Goal: Entertainment & Leisure: Browse casually

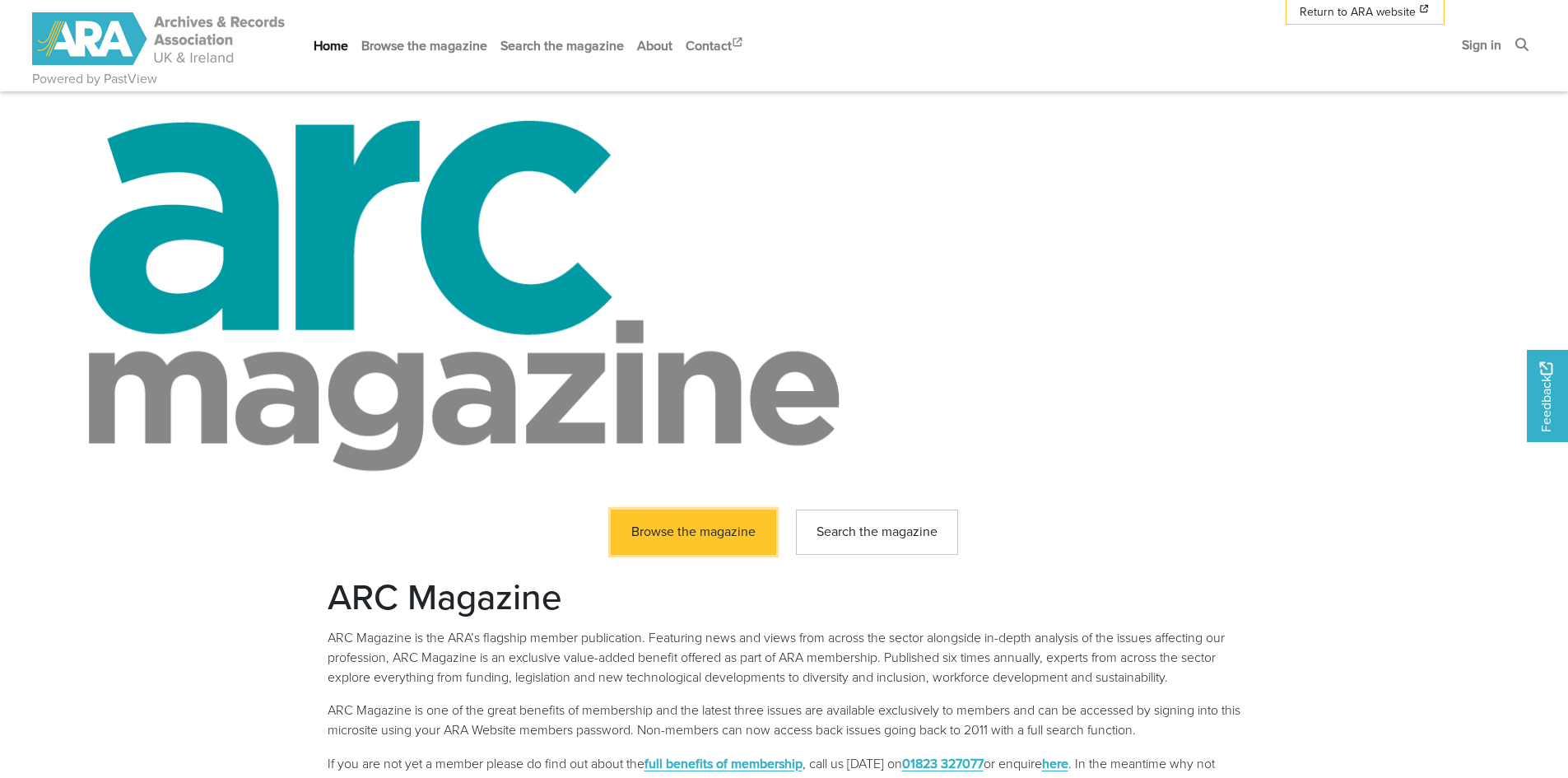
click at [738, 540] on link "Browse the magazine" at bounding box center [693, 532] width 165 height 45
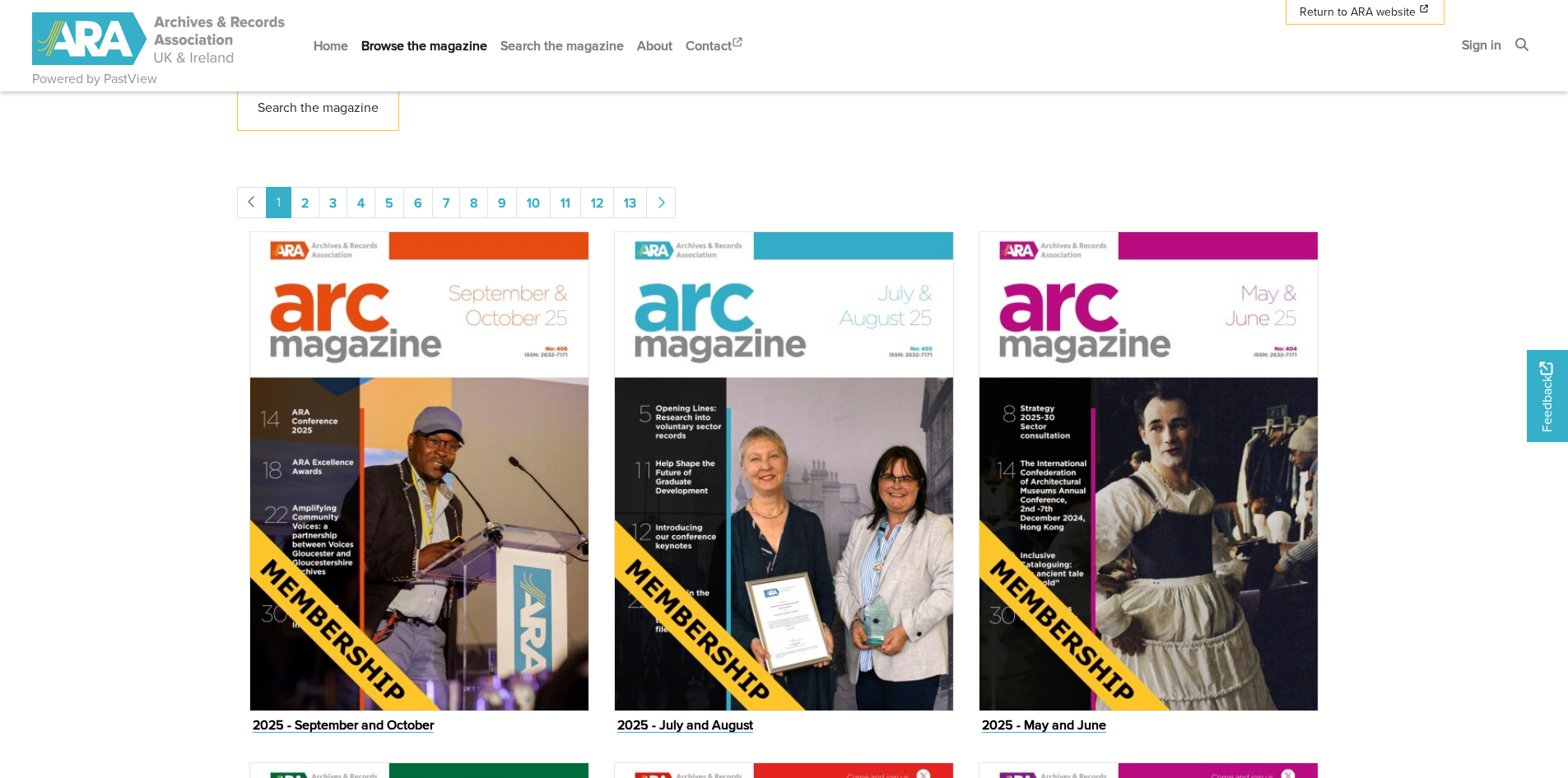
scroll to position [801, 0]
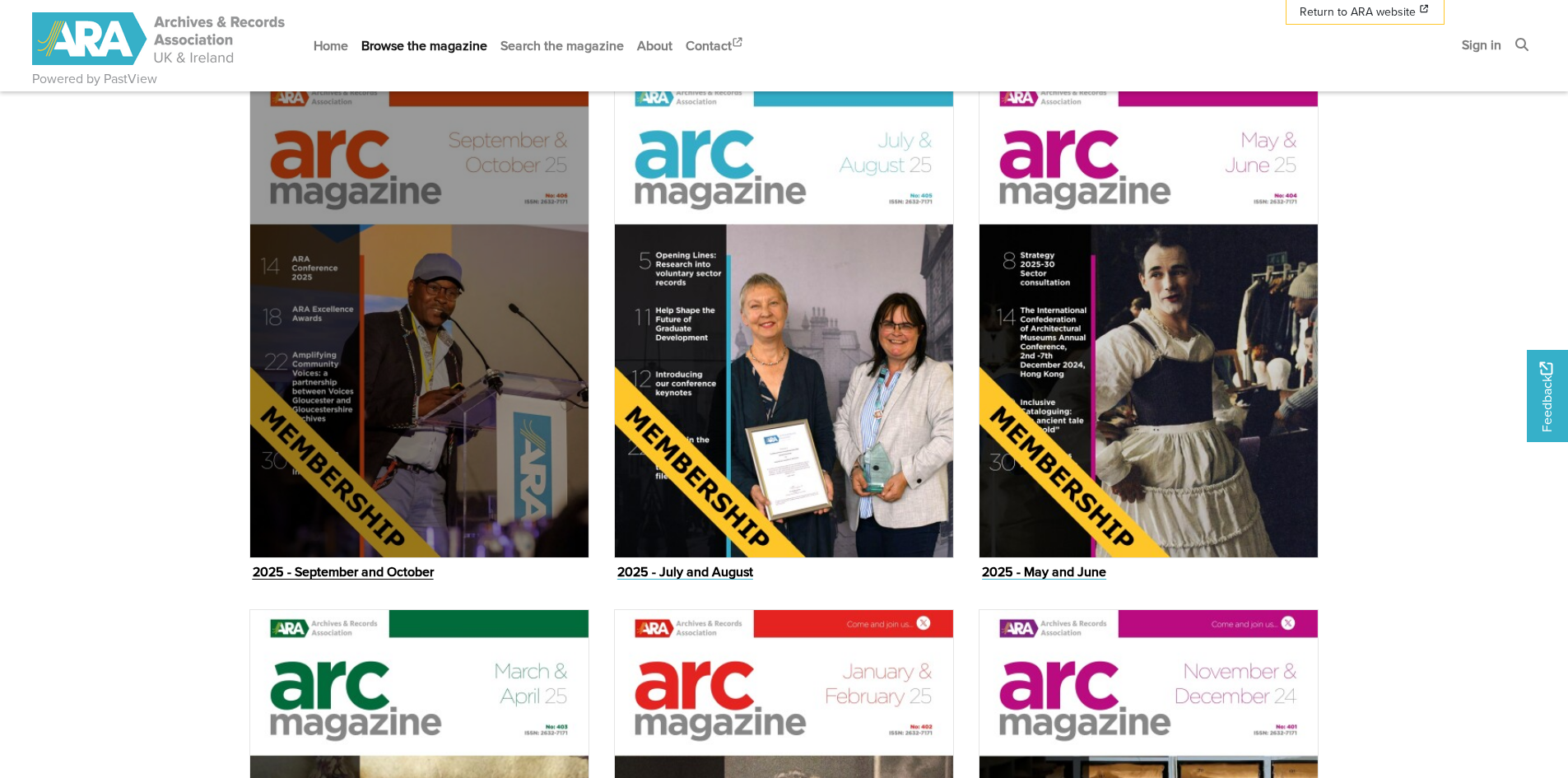
click at [498, 463] on img "Issue" at bounding box center [419, 317] width 340 height 480
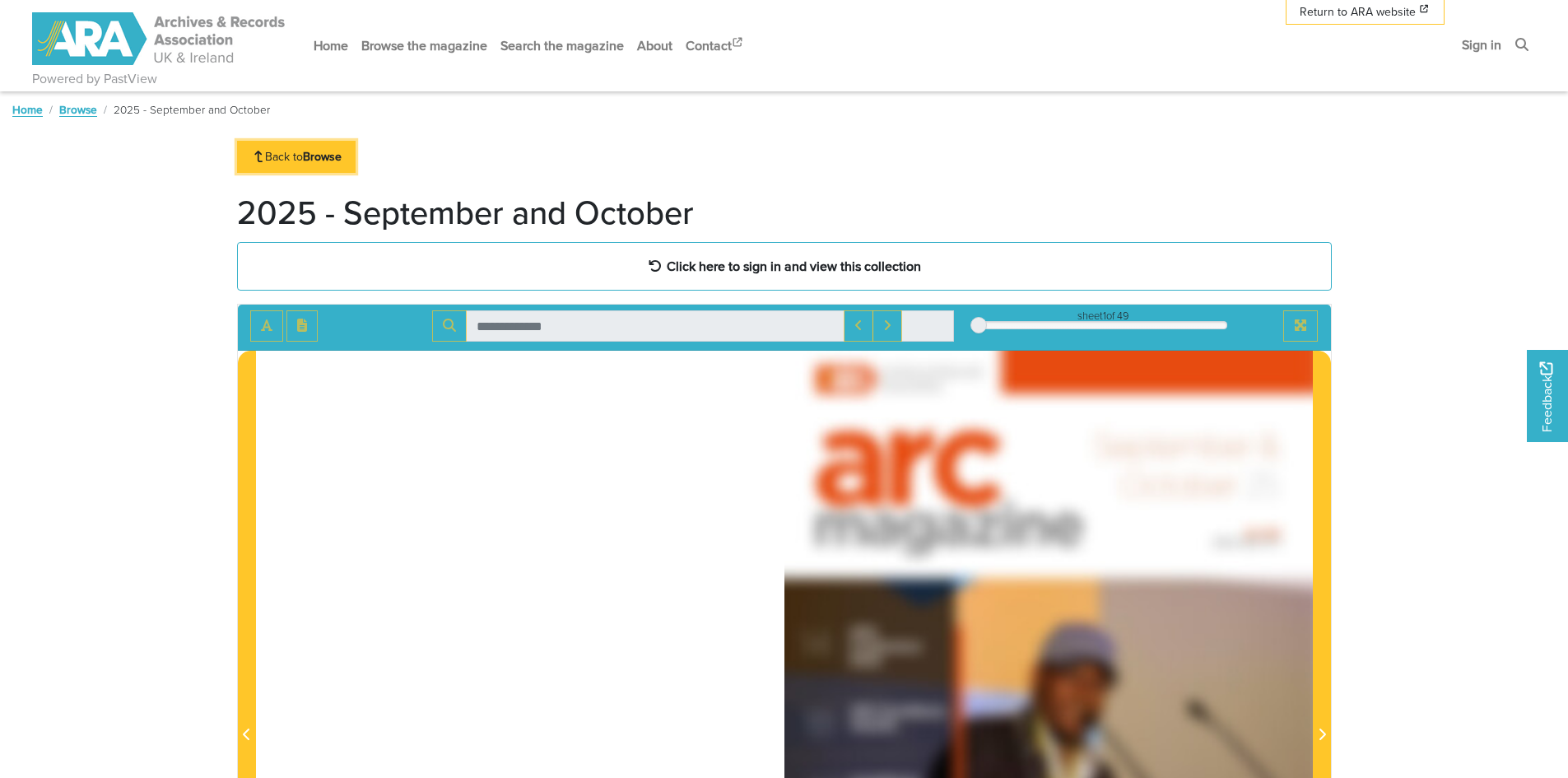
click at [316, 151] on strong "Browse" at bounding box center [322, 157] width 38 height 17
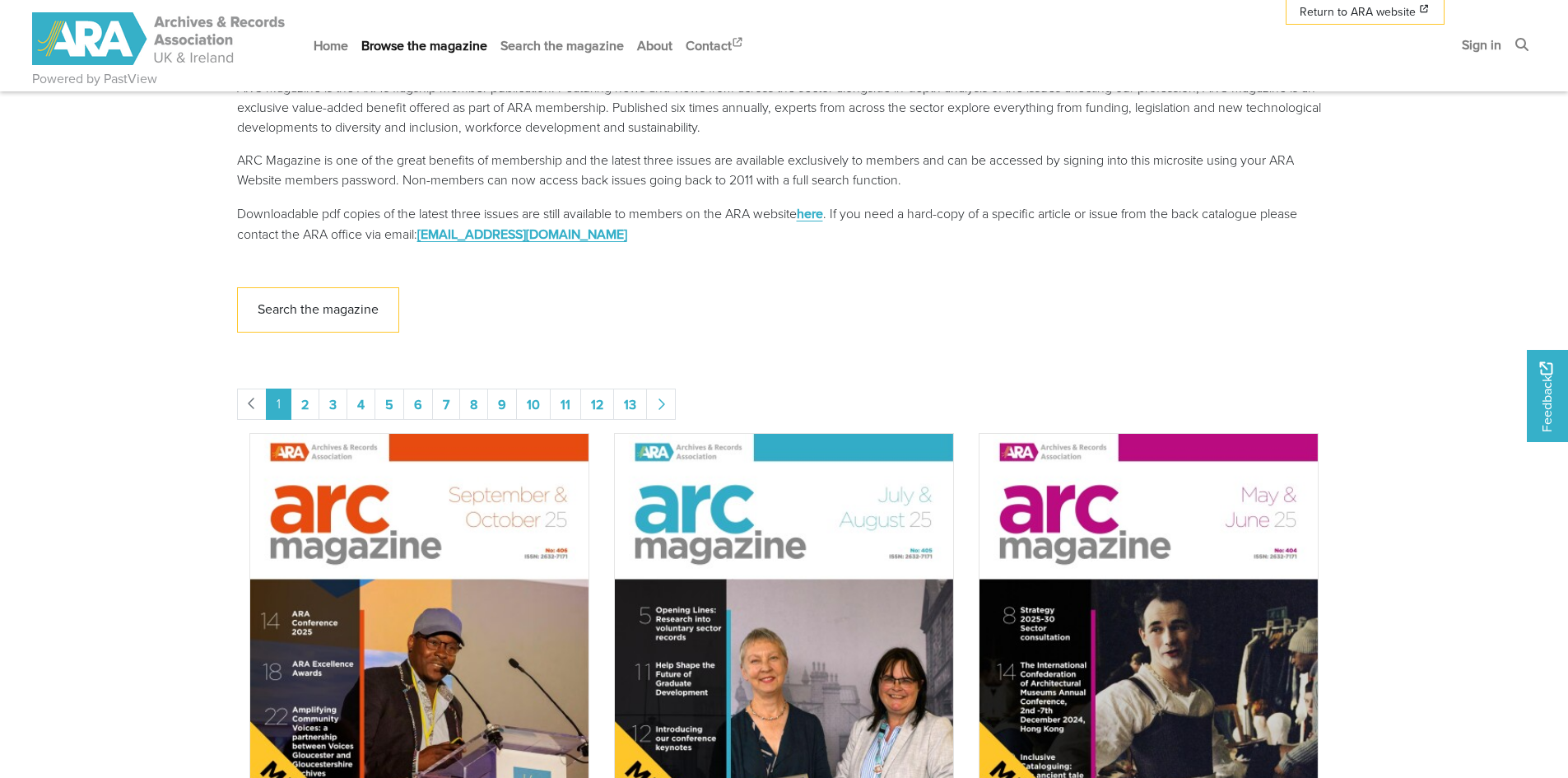
scroll to position [599, 0]
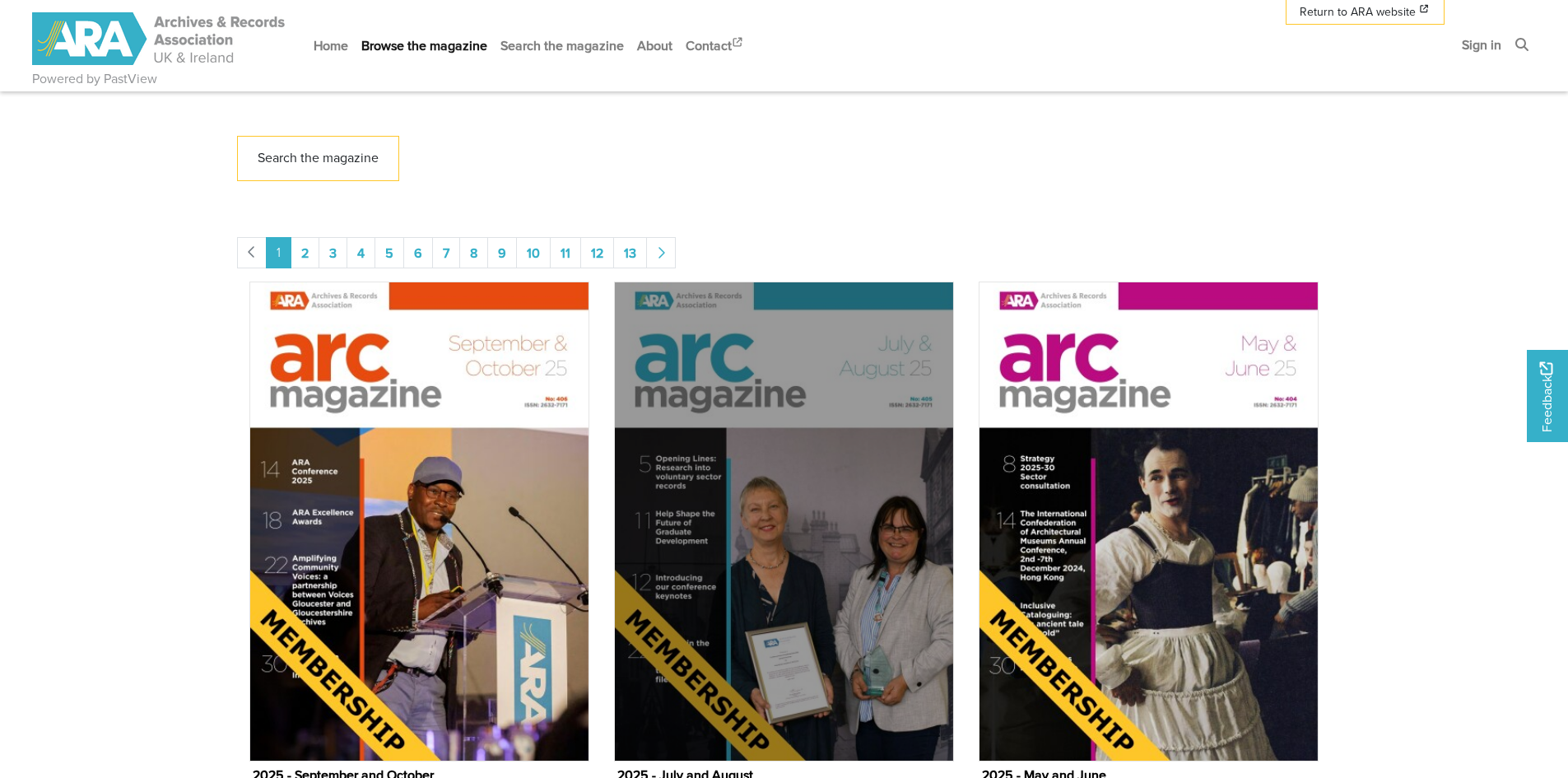
click at [807, 541] on img "Issue" at bounding box center [784, 521] width 340 height 480
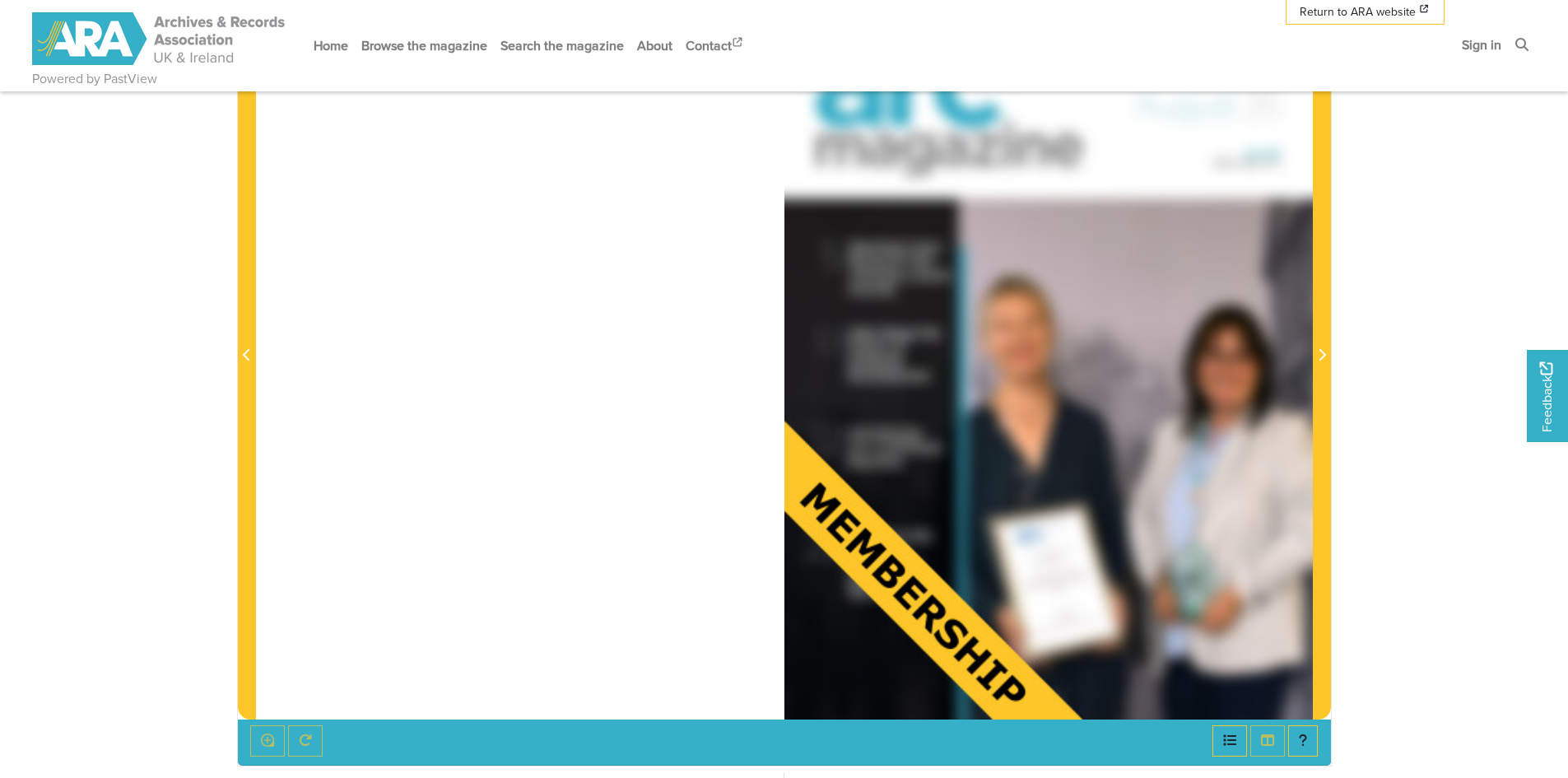
scroll to position [415, 0]
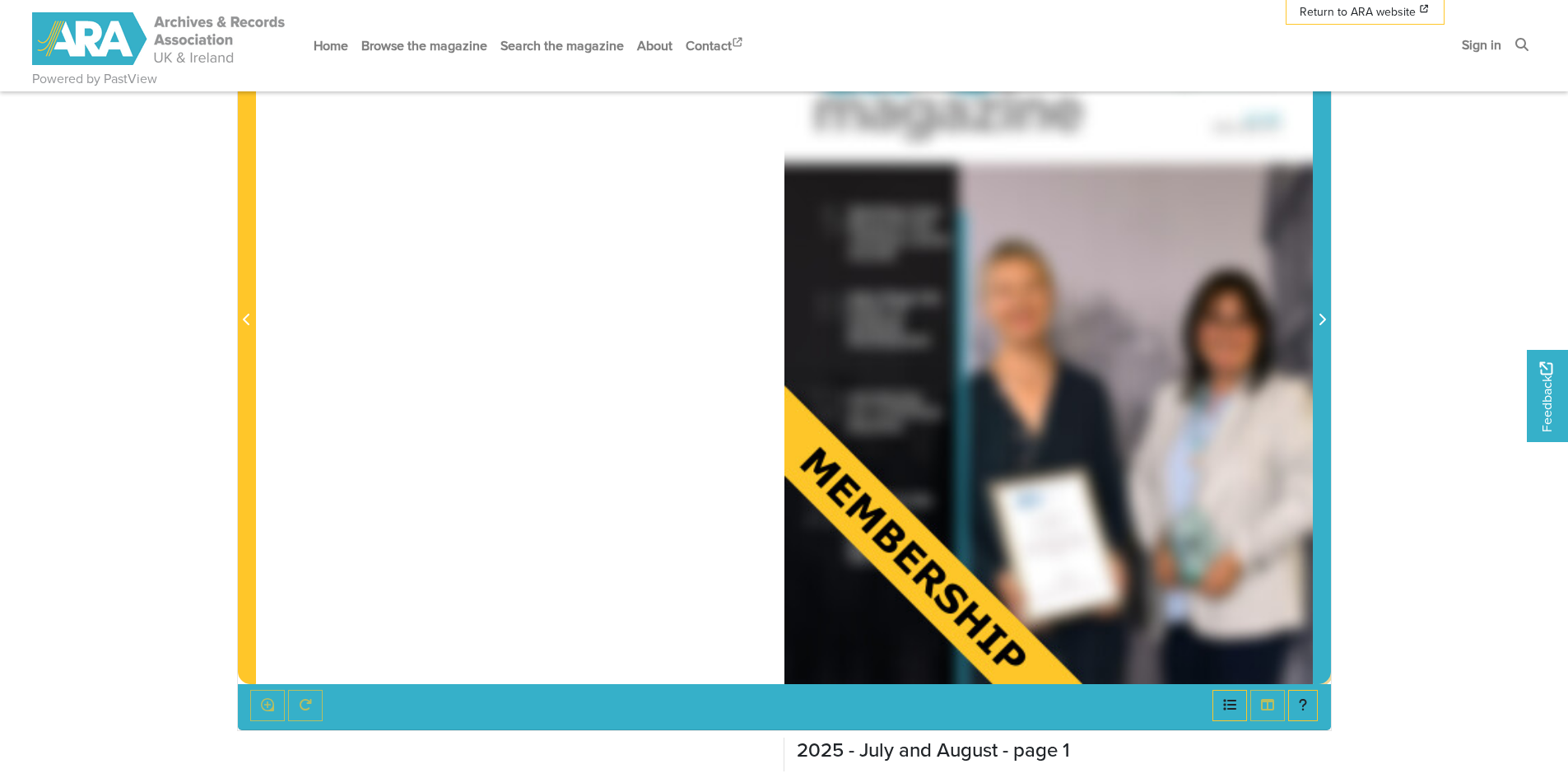
click at [1325, 304] on span "Next Page" at bounding box center [1322, 309] width 17 height 746
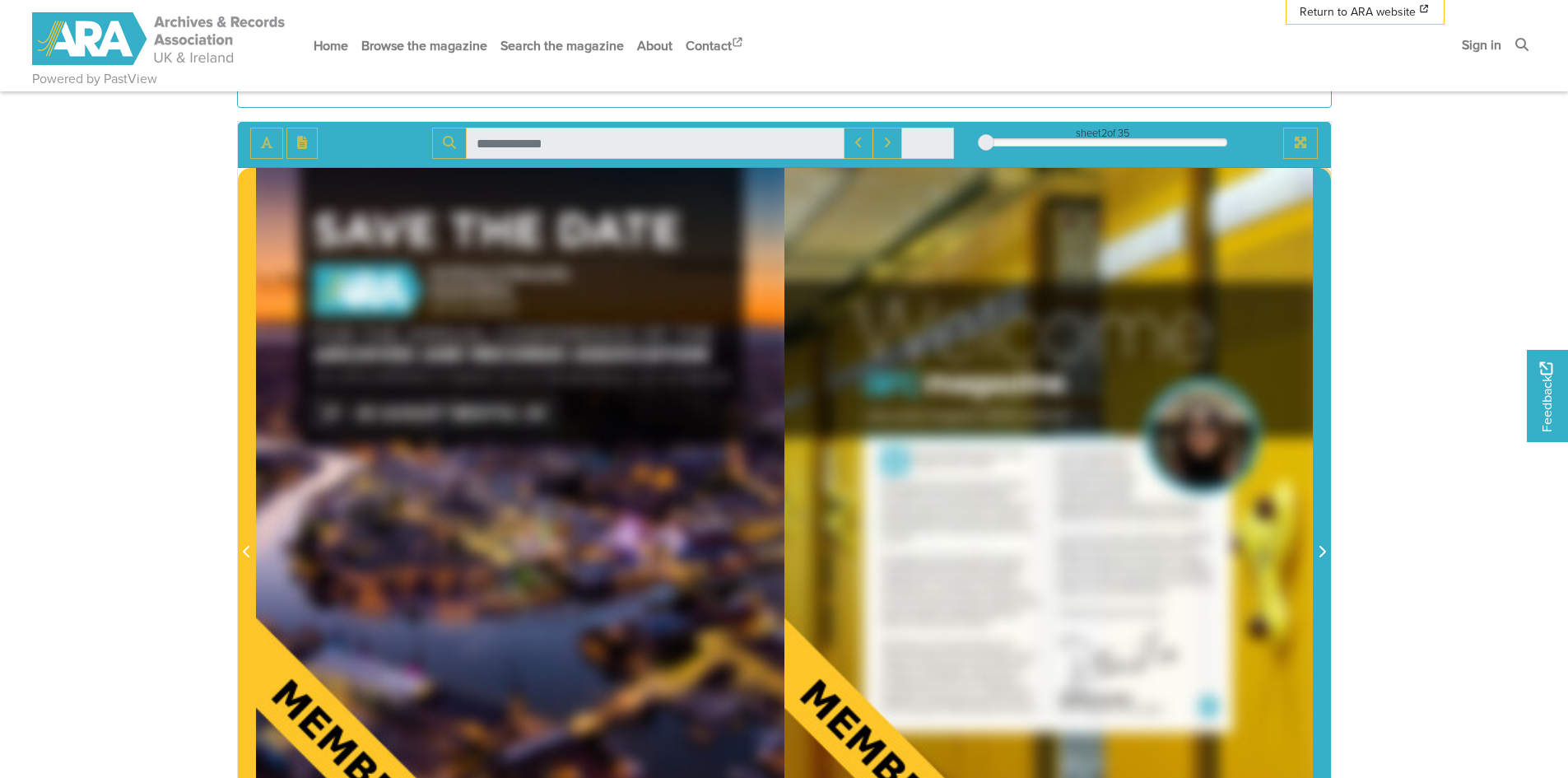
scroll to position [180, 0]
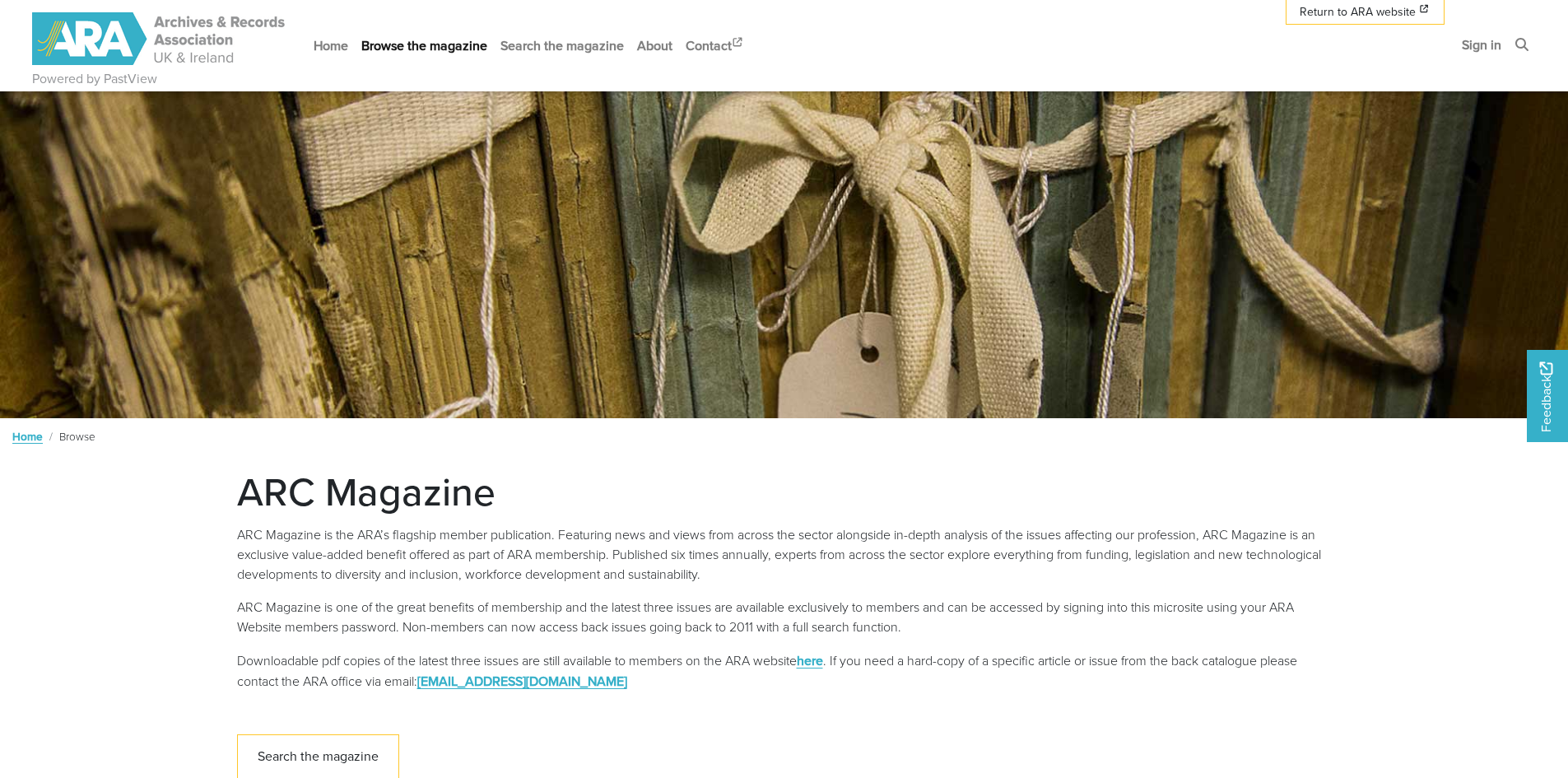
scroll to position [599, 0]
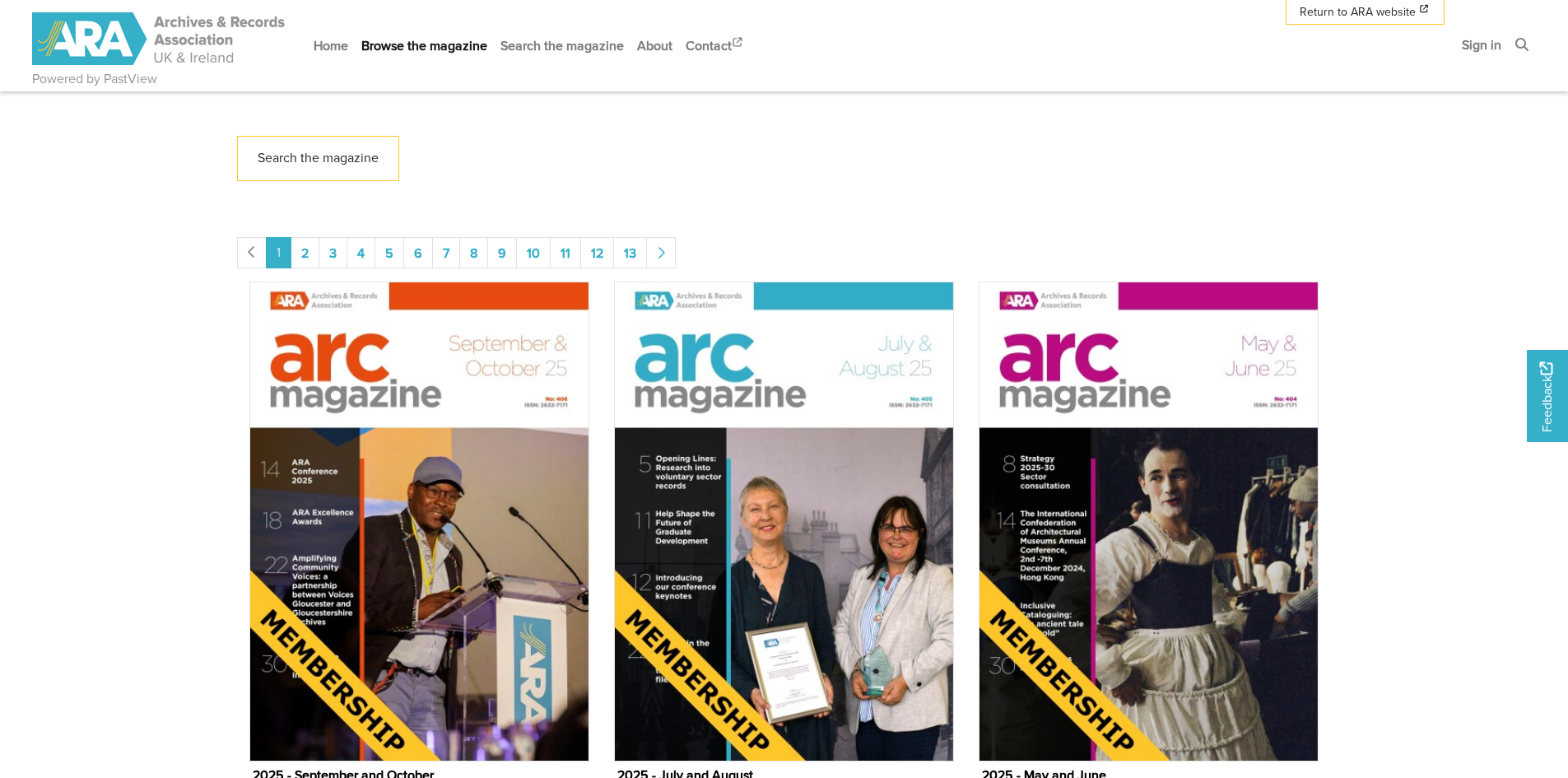
drag, startPoint x: 1567, startPoint y: 206, endPoint x: 1568, endPoint y: 214, distance: 8.1
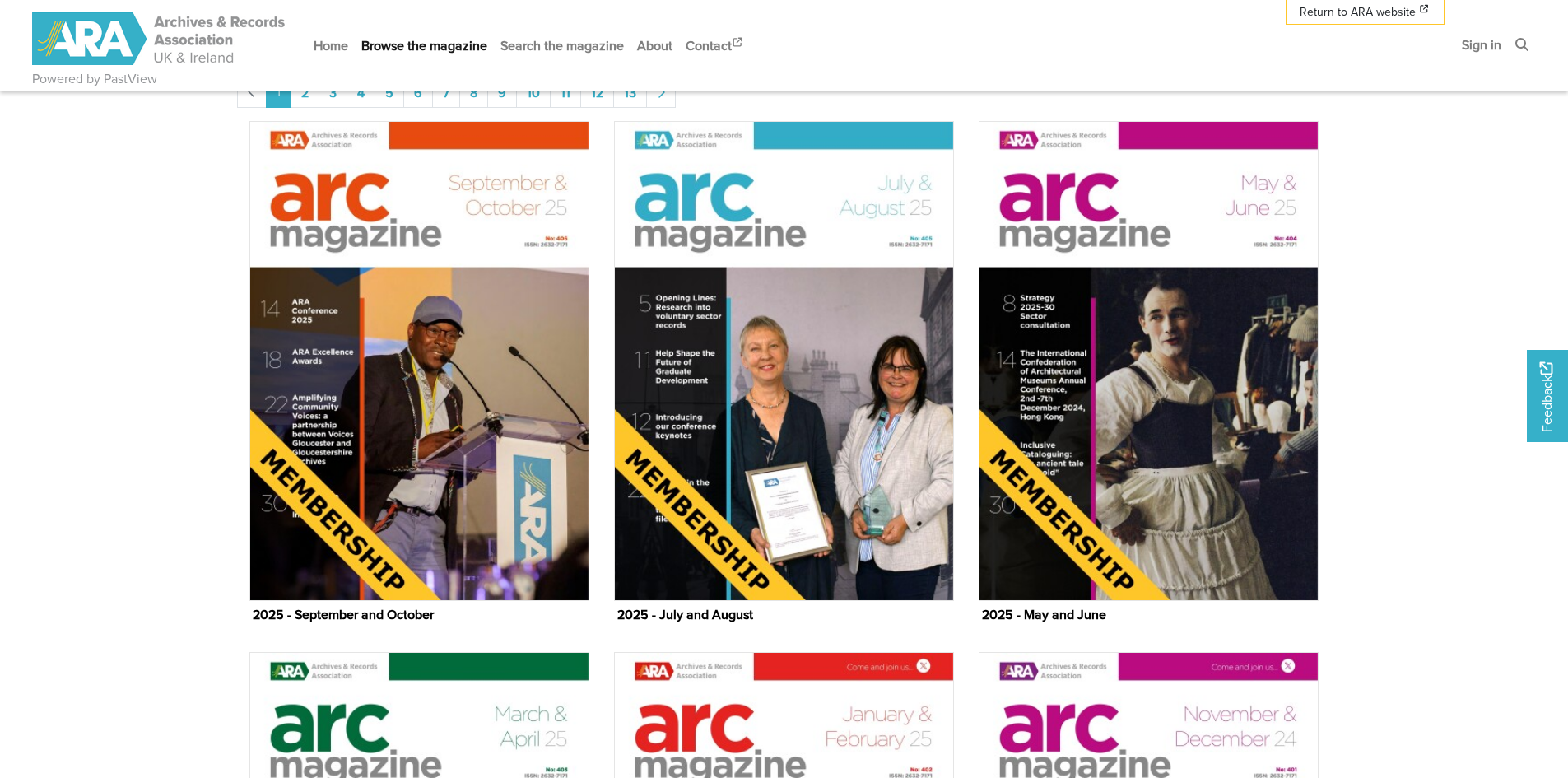
scroll to position [755, 0]
